Goal: Task Accomplishment & Management: Use online tool/utility

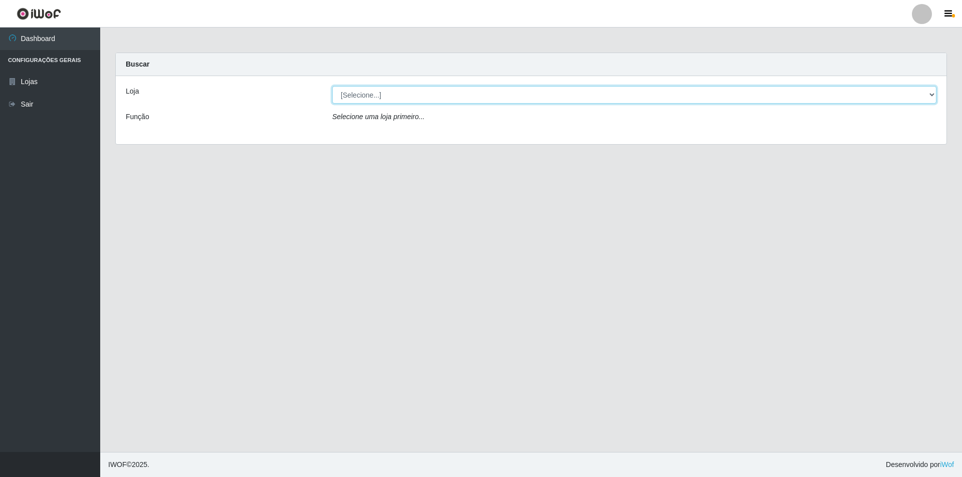
click at [387, 102] on select "[Selecione...] Extrabom - Loja 16 [GEOGRAPHIC_DATA]" at bounding box center [634, 95] width 604 height 18
select select "450"
click at [332, 86] on select "[Selecione...] Extrabom - Loja 16 [GEOGRAPHIC_DATA]" at bounding box center [634, 95] width 604 height 18
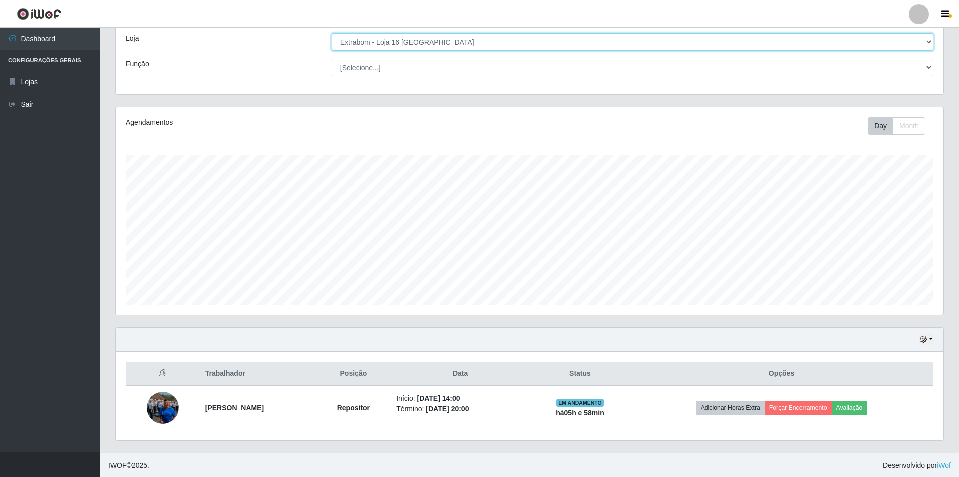
scroll to position [54, 0]
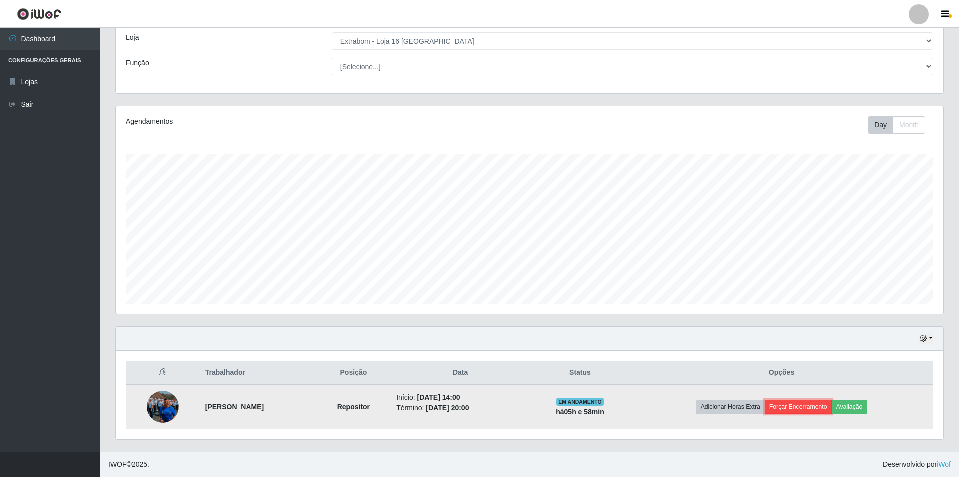
click at [801, 405] on button "Forçar Encerramento" at bounding box center [798, 407] width 67 height 14
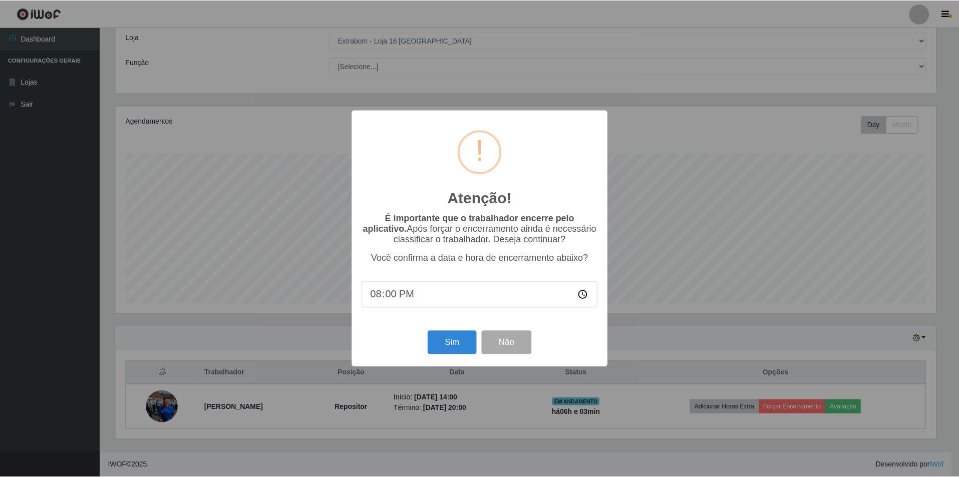
scroll to position [10, 0]
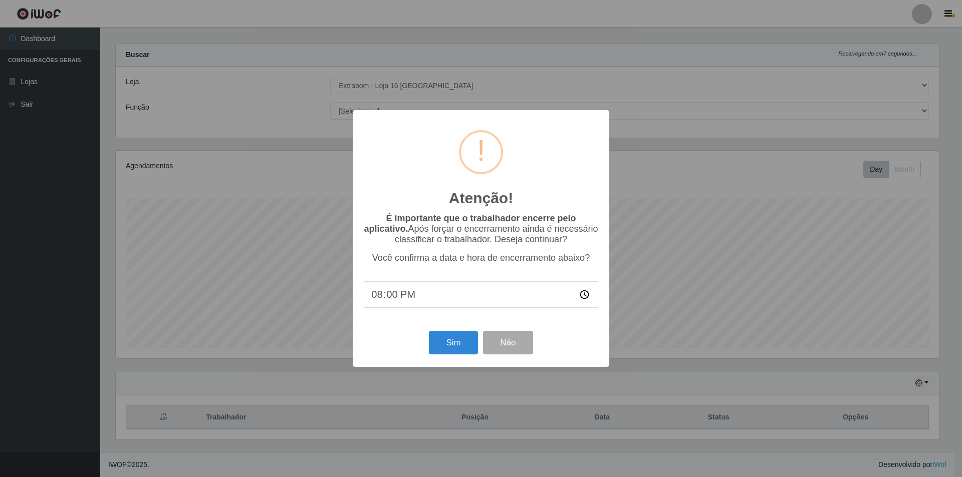
click at [633, 189] on div "Atenção! × É importante que o trabalhador encerre pelo aplicativo. Após forçar …" at bounding box center [481, 238] width 962 height 477
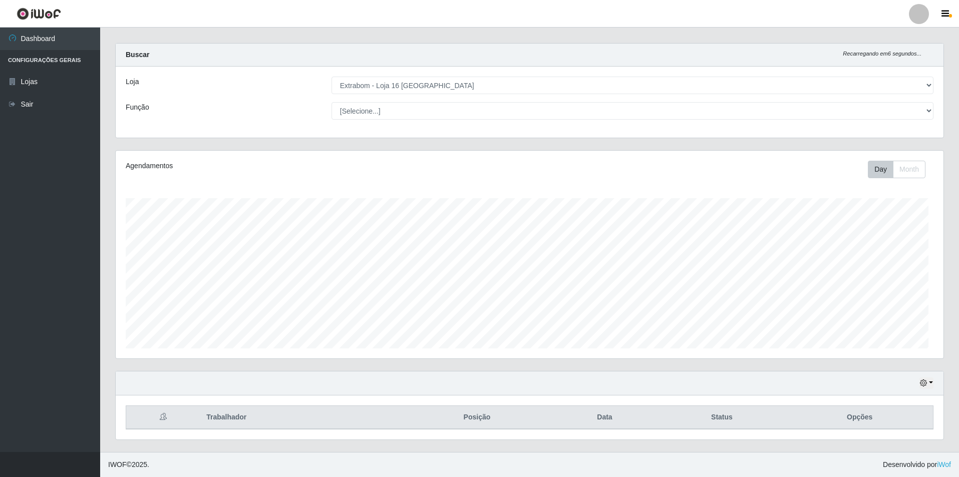
scroll to position [208, 828]
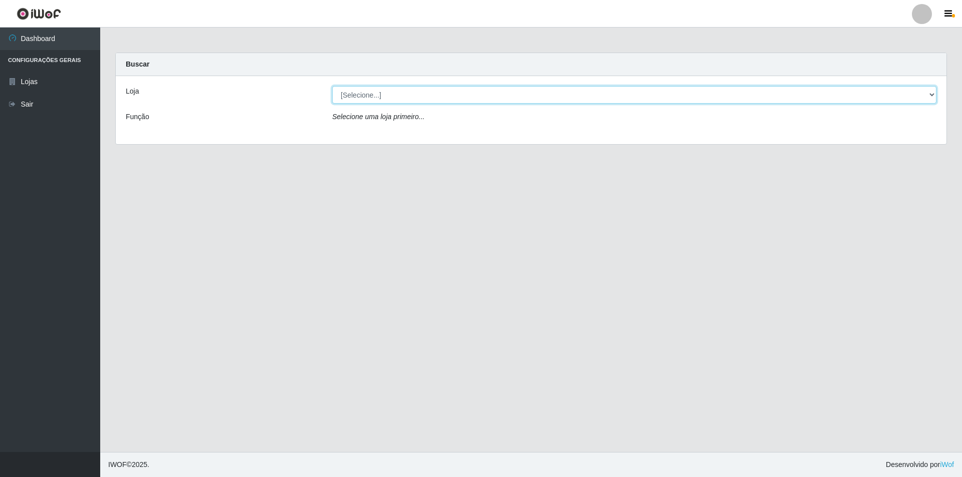
click at [408, 98] on select "[Selecione...] Extrabom - Loja 16 [GEOGRAPHIC_DATA]" at bounding box center [634, 95] width 604 height 18
select select "450"
click at [332, 86] on select "[Selecione...] Extrabom - Loja 16 [GEOGRAPHIC_DATA]" at bounding box center [634, 95] width 604 height 18
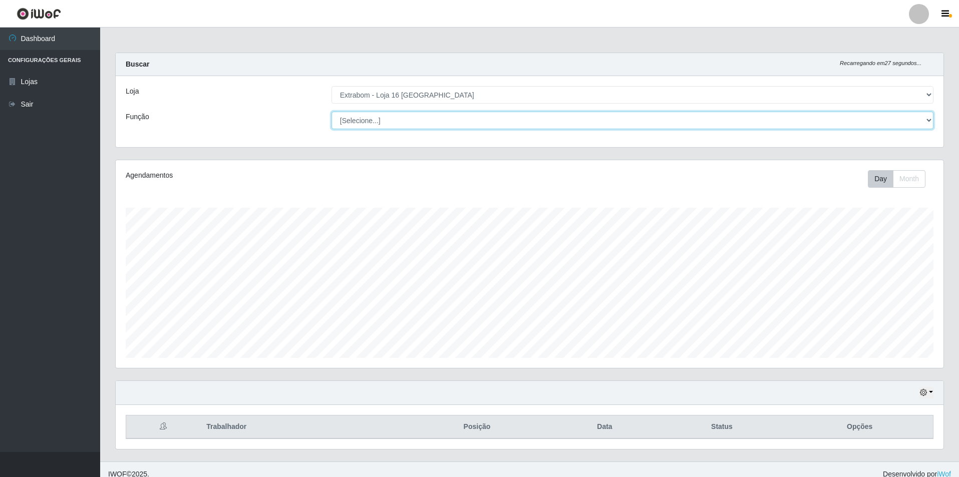
click at [390, 124] on select "[Selecione...] Repositor Repositor + Repositor ++" at bounding box center [633, 121] width 602 height 18
click at [332, 112] on select "[Selecione...] Repositor Repositor + Repositor ++" at bounding box center [633, 121] width 602 height 18
click at [367, 122] on select "[Selecione...] Repositor Repositor + Repositor ++" at bounding box center [633, 121] width 602 height 18
click at [332, 112] on select "[Selecione...] Repositor Repositor + Repositor ++" at bounding box center [633, 121] width 602 height 18
click at [375, 125] on select "[Selecione...] Repositor Repositor + Repositor ++" at bounding box center [633, 121] width 602 height 18
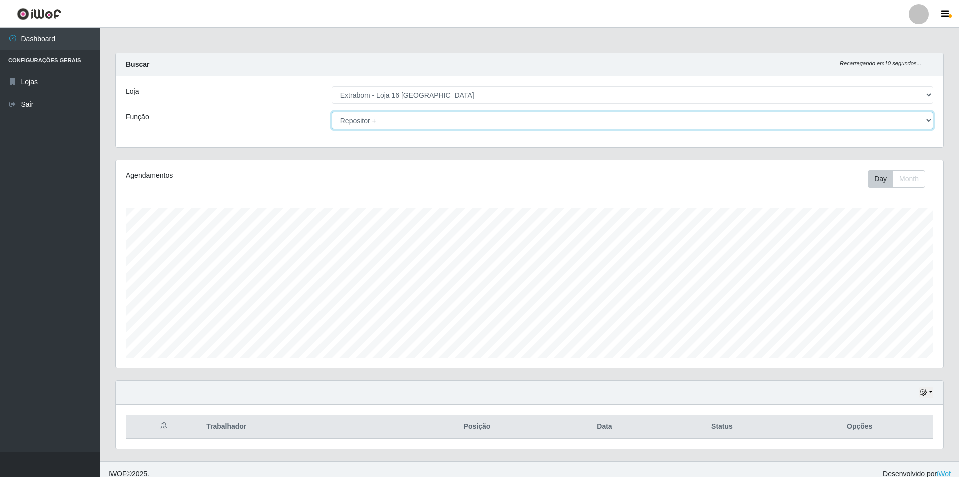
select select "86"
click at [332, 112] on select "[Selecione...] Repositor Repositor + Repositor ++" at bounding box center [633, 121] width 602 height 18
